Goal: Use online tool/utility: Utilize a website feature to perform a specific function

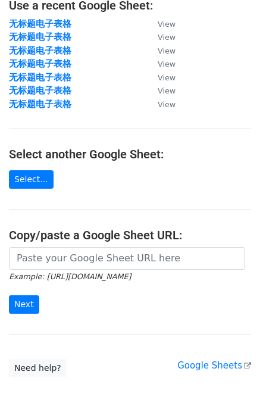
scroll to position [147, 0]
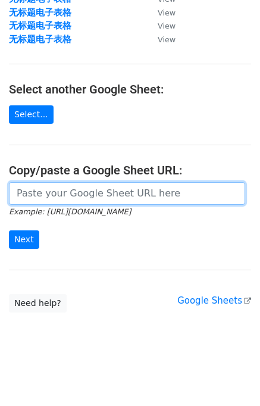
click at [54, 196] on input "url" at bounding box center [127, 193] width 237 height 23
paste input "[URL][DOMAIN_NAME]"
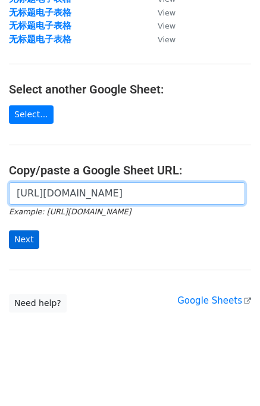
type input "https://docs.google.com/spreadsheets/d/1QBR90mimA54Rk5R09VB_Sr6tN5htJhYttUH9q1G…"
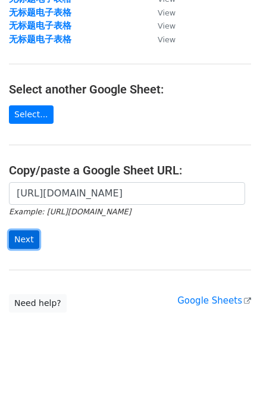
click at [20, 237] on input "Next" at bounding box center [24, 240] width 30 height 18
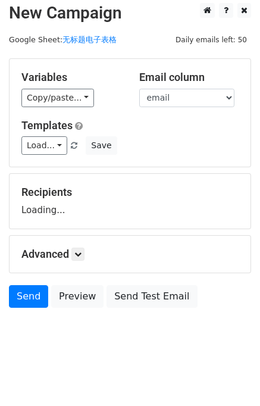
scroll to position [7, 0]
